Goal: Task Accomplishment & Management: Use online tool/utility

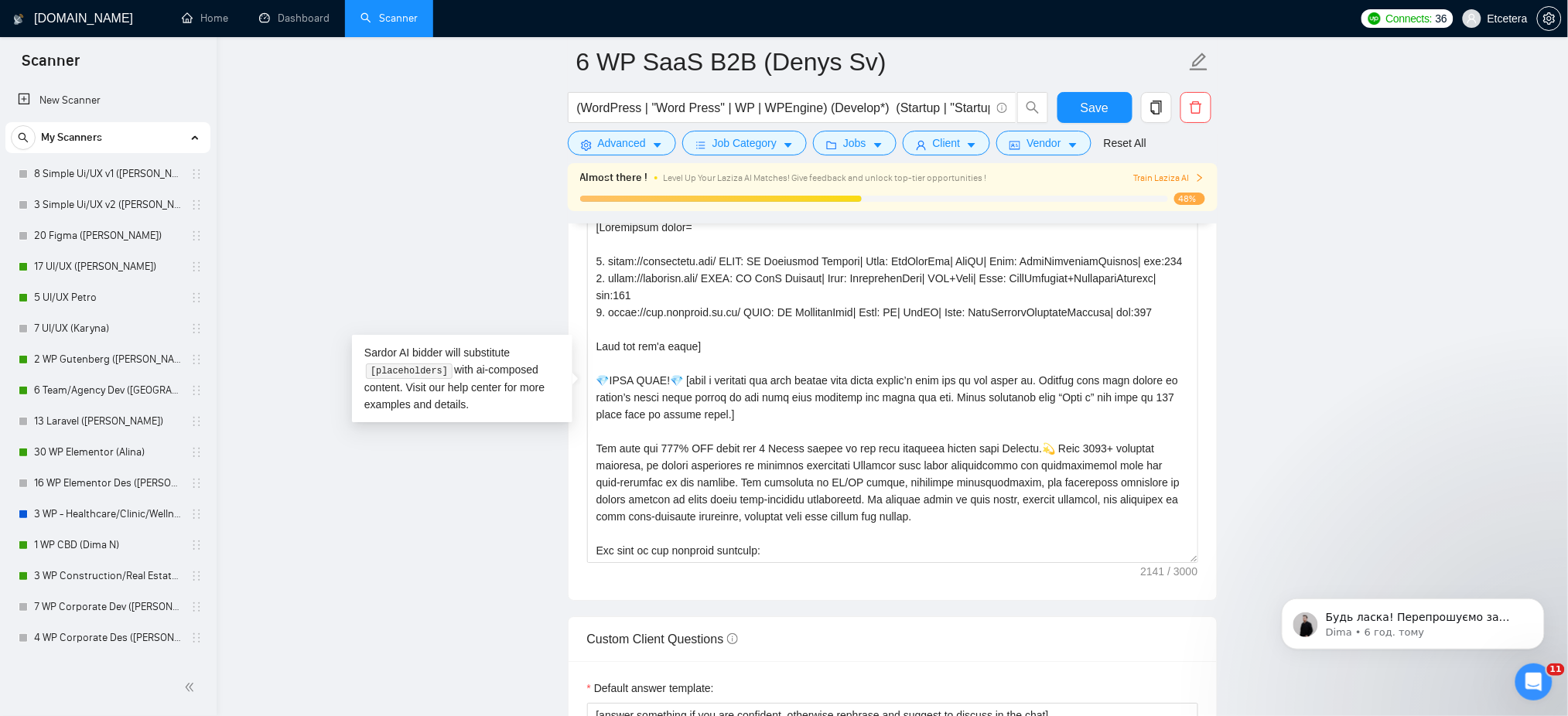
scroll to position [239, 0]
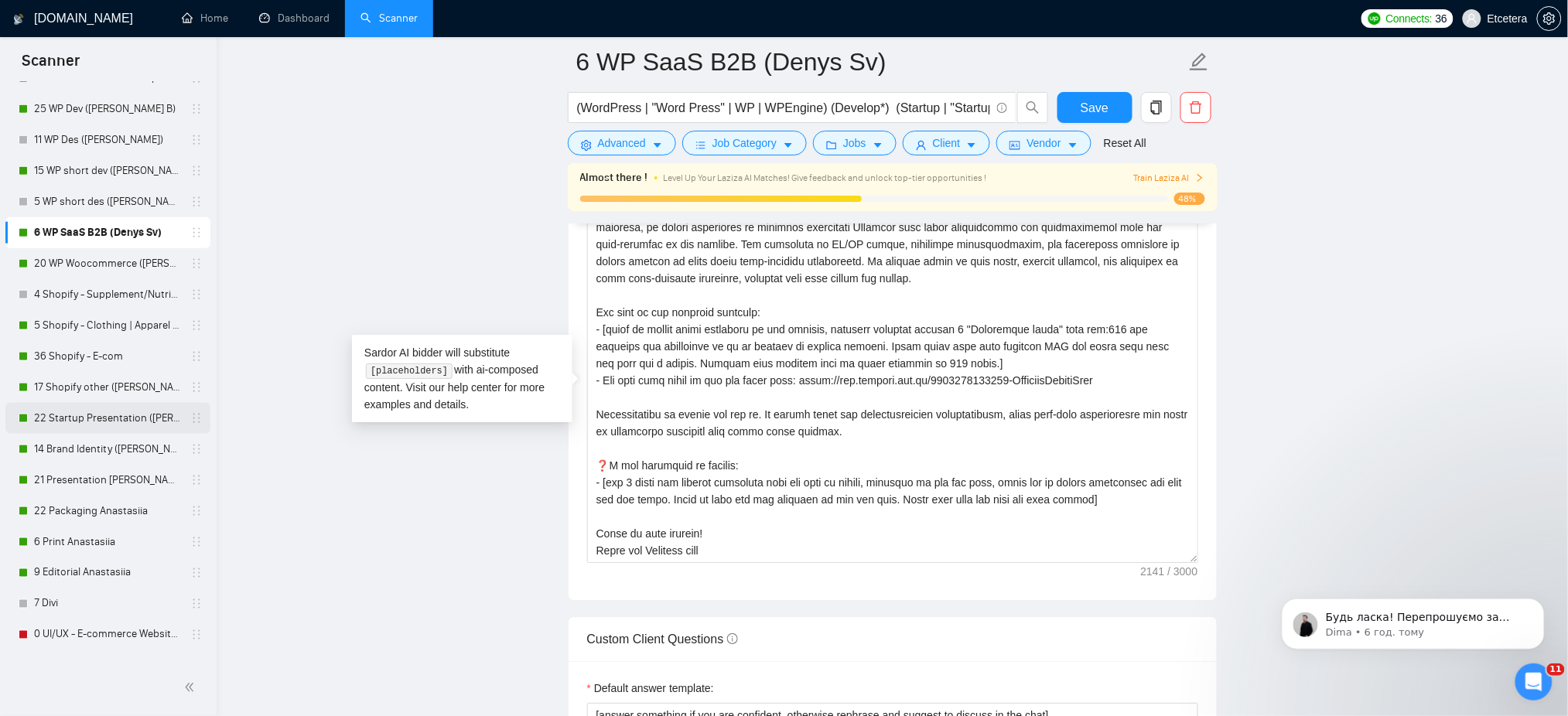
drag, startPoint x: 73, startPoint y: 419, endPoint x: 80, endPoint y: 416, distance: 7.6
click at [73, 419] on link "22 Startup Presentation ([PERSON_NAME])" at bounding box center [107, 418] width 147 height 31
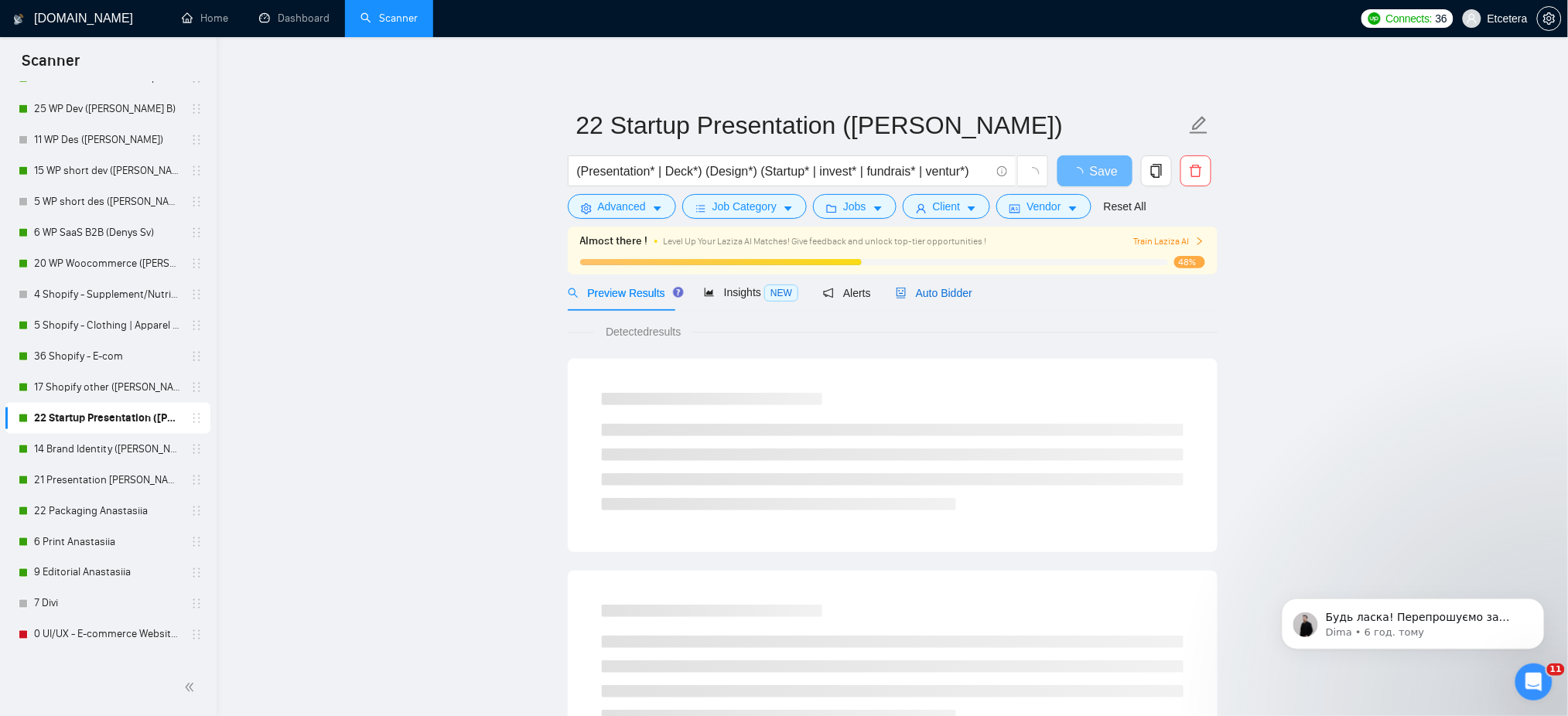
click at [900, 294] on icon "robot" at bounding box center [900, 293] width 11 height 11
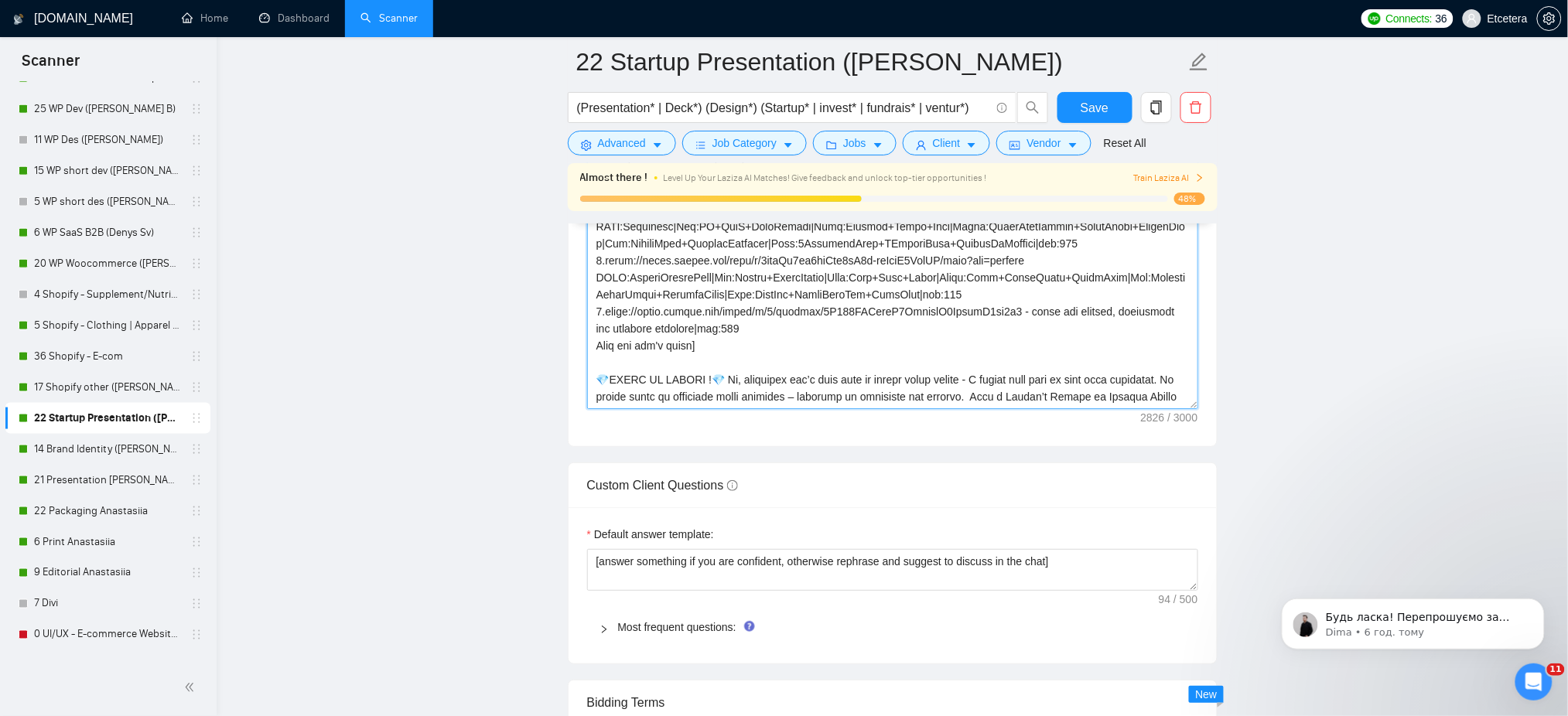
click at [1132, 375] on textarea "Cover letter template:" at bounding box center [892, 235] width 611 height 348
click at [695, 397] on textarea "Cover letter template:" at bounding box center [892, 235] width 611 height 348
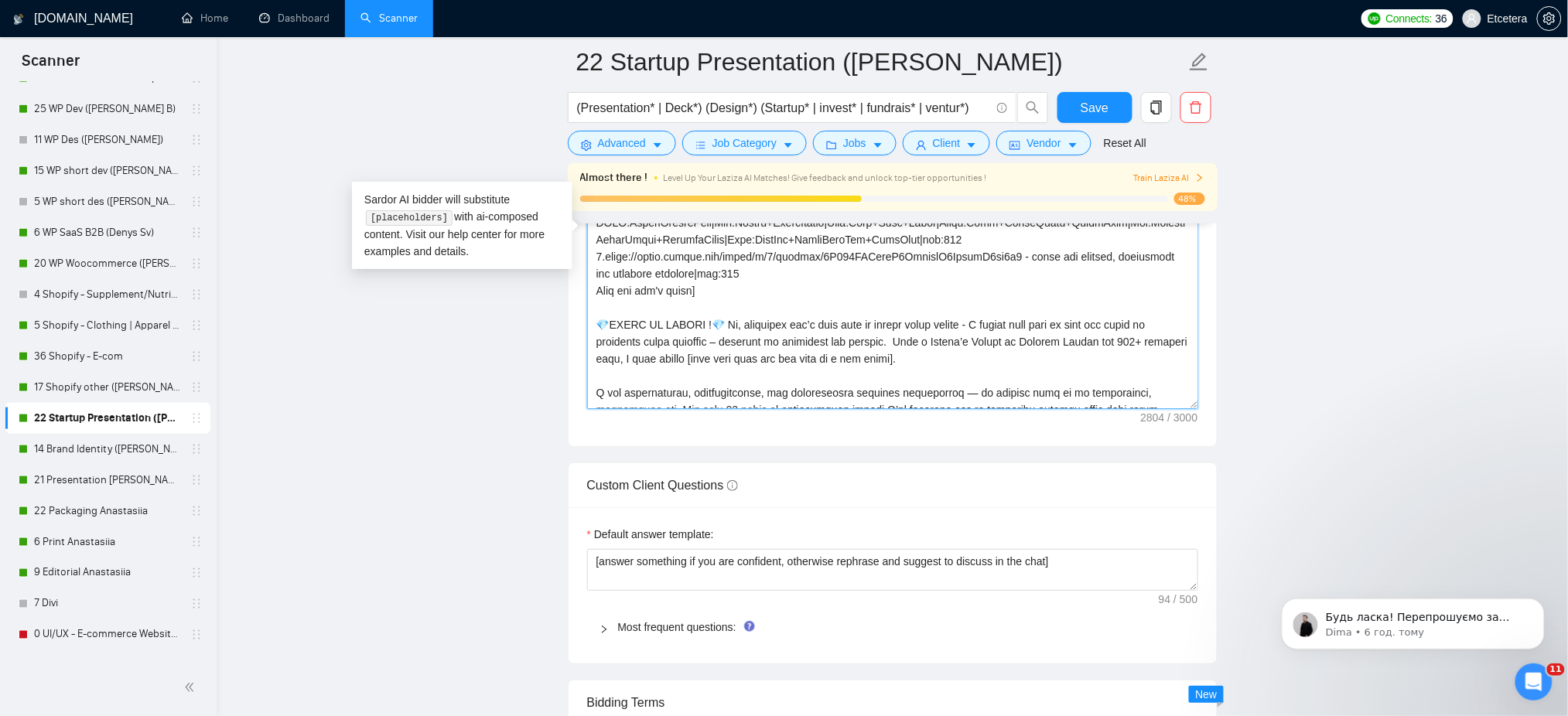
scroll to position [103, 0]
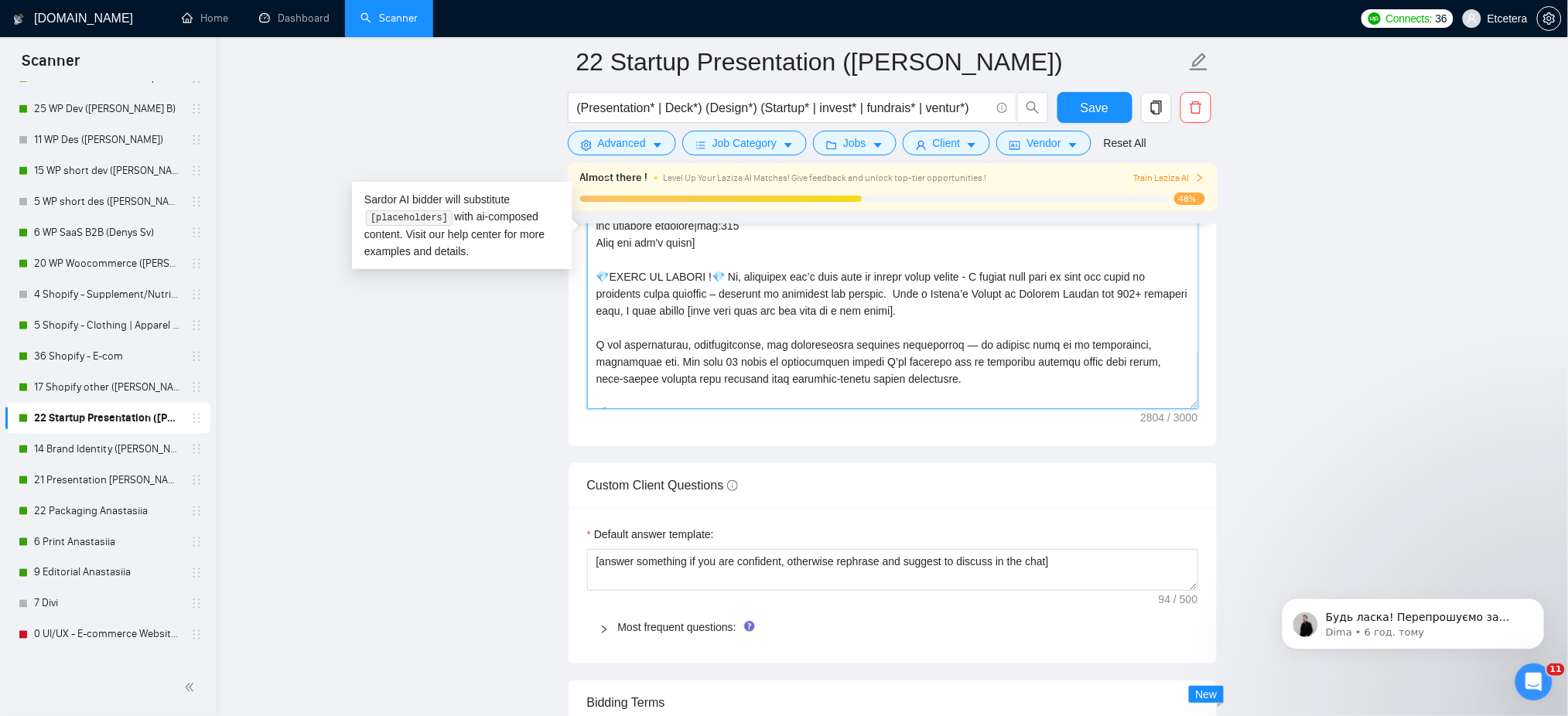
click at [732, 295] on textarea "Cover letter template:" at bounding box center [892, 235] width 611 height 348
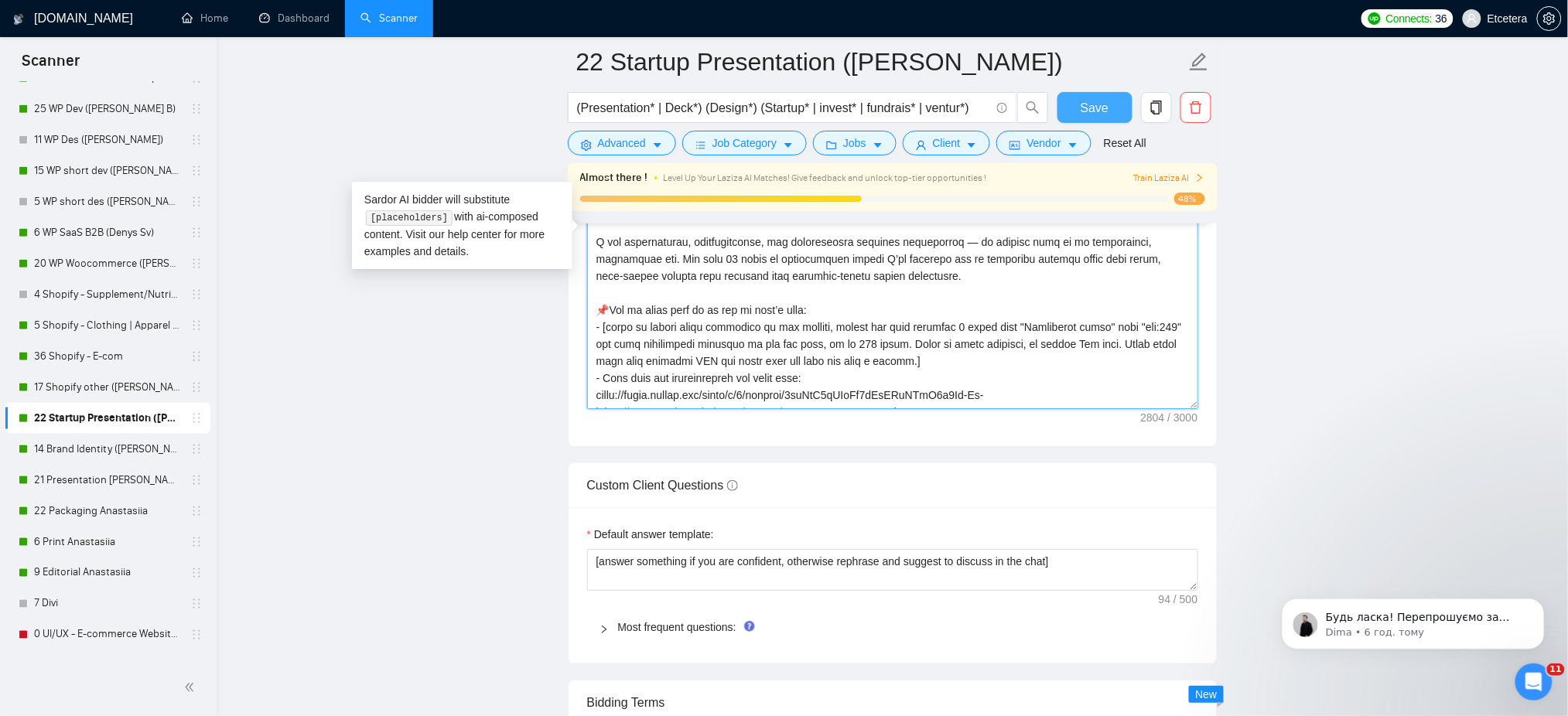
type textarea "[Successful cases= 1.https://www.behance.net/gallery/65525645/F CLNT:Management…"
click at [1096, 111] on span "Save" at bounding box center [1095, 108] width 28 height 20
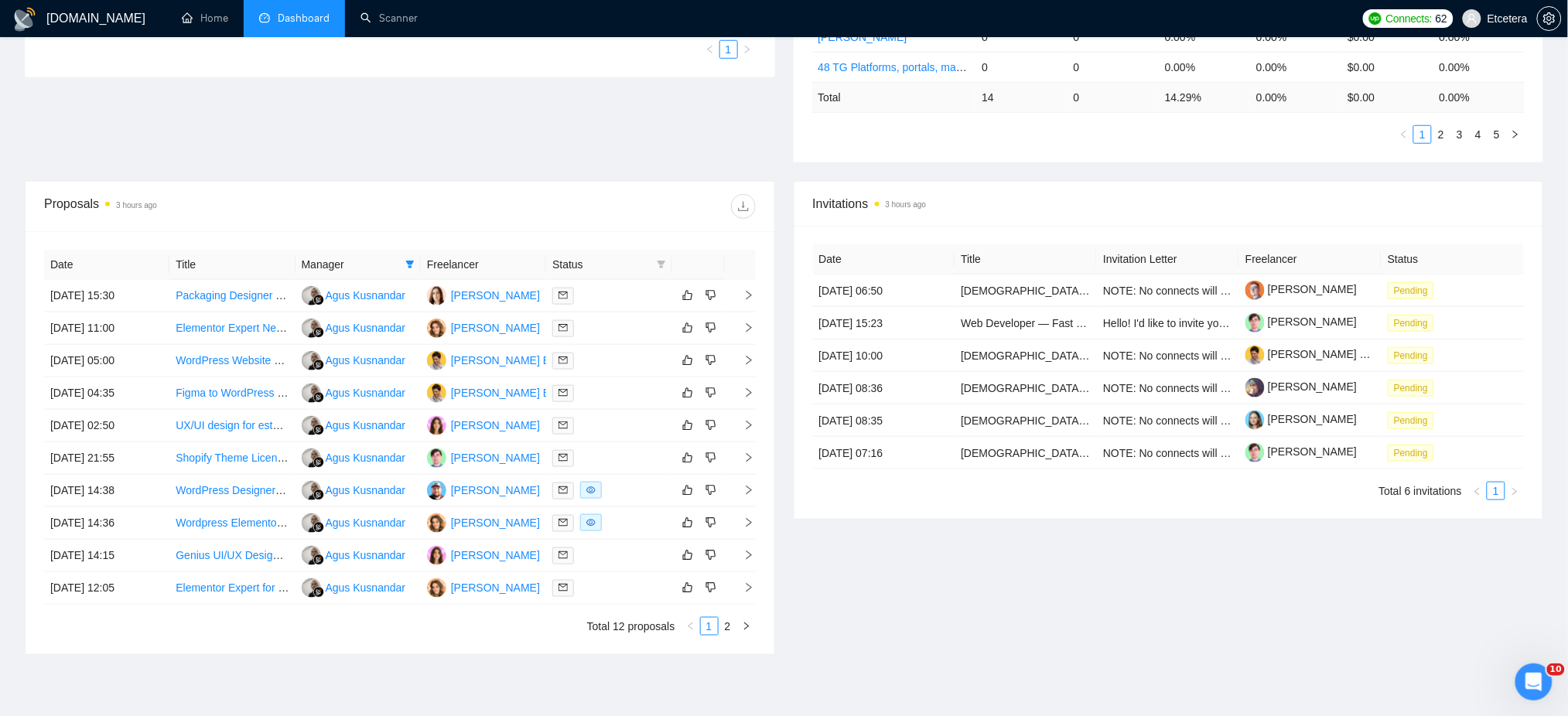
scroll to position [439, 0]
click at [417, 258] on span at bounding box center [409, 264] width 16 height 23
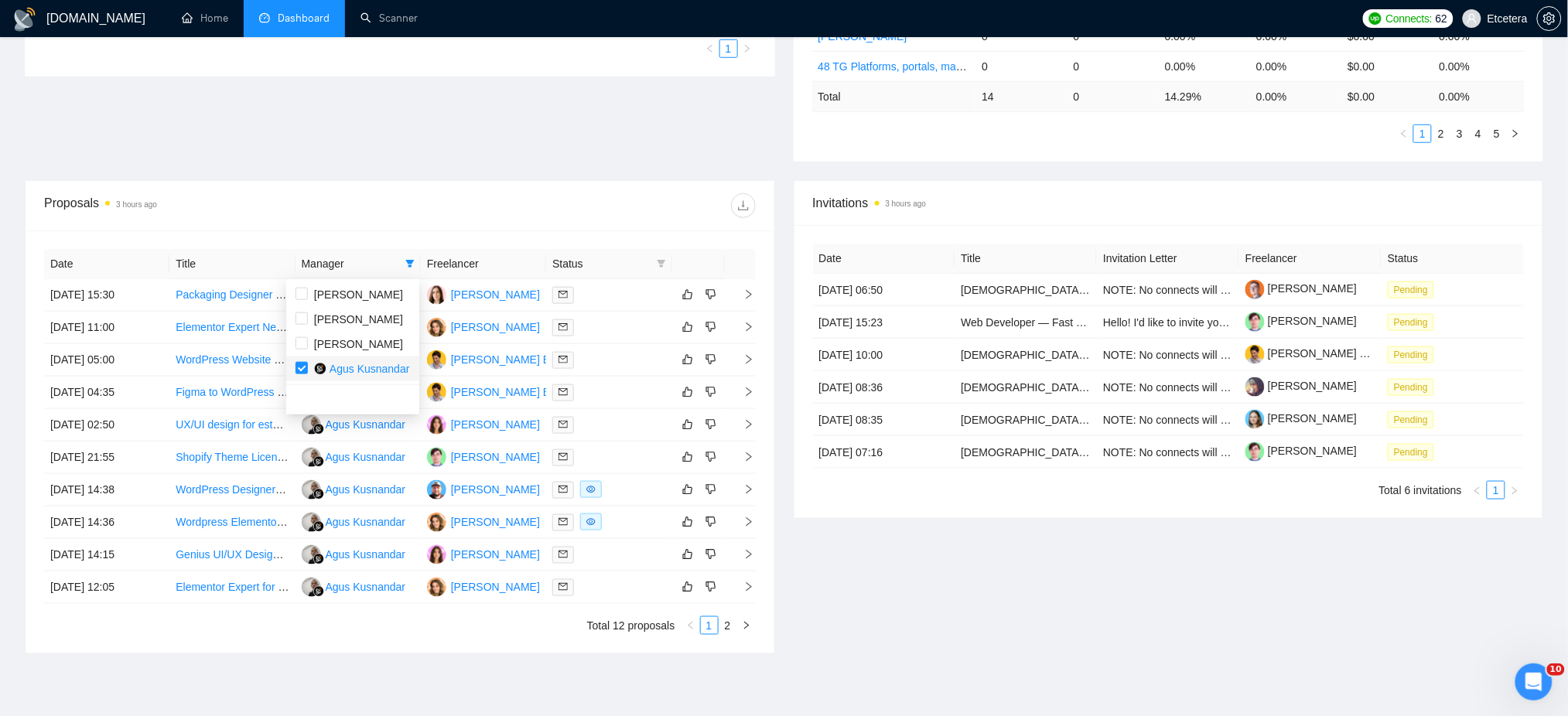
click at [309, 368] on span "Agus Kusnandar" at bounding box center [358, 369] width 103 height 17
checkbox input "false"
click at [456, 232] on div "Date Title Manager Freelancer Status [DATE] 15:30 Packaging Designer for UK Ret…" at bounding box center [399, 442] width 749 height 423
